Goal: Go to known website: Access a specific website the user already knows

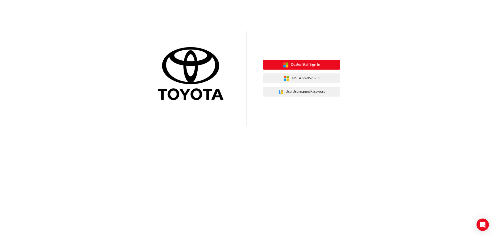
click at [298, 66] on span "Dealer Staff Sign In" at bounding box center [305, 65] width 29 height 6
